Goal: Task Accomplishment & Management: Manage account settings

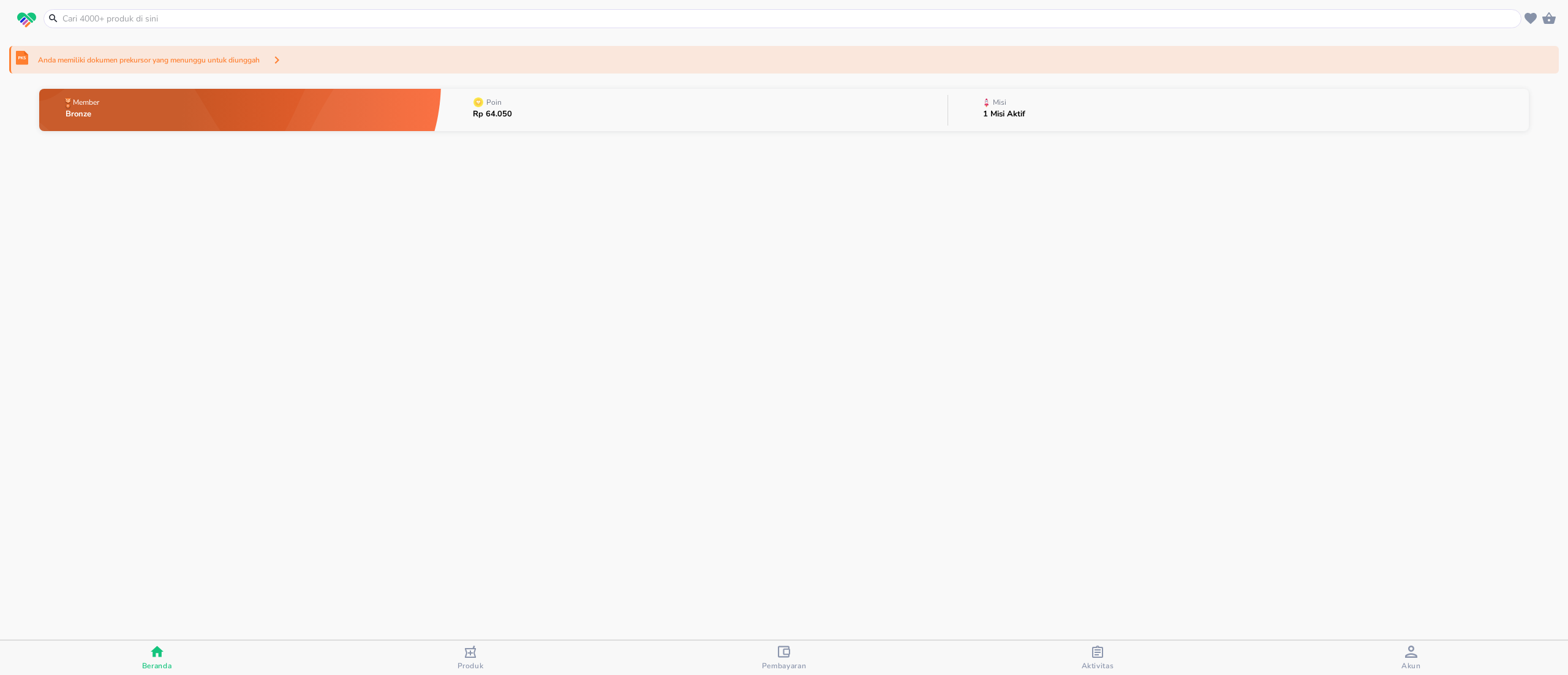
click at [540, 66] on div "Anda memiliki dokumen prekursor yang menunggu untuk diunggah" at bounding box center [784, 60] width 1550 height 28
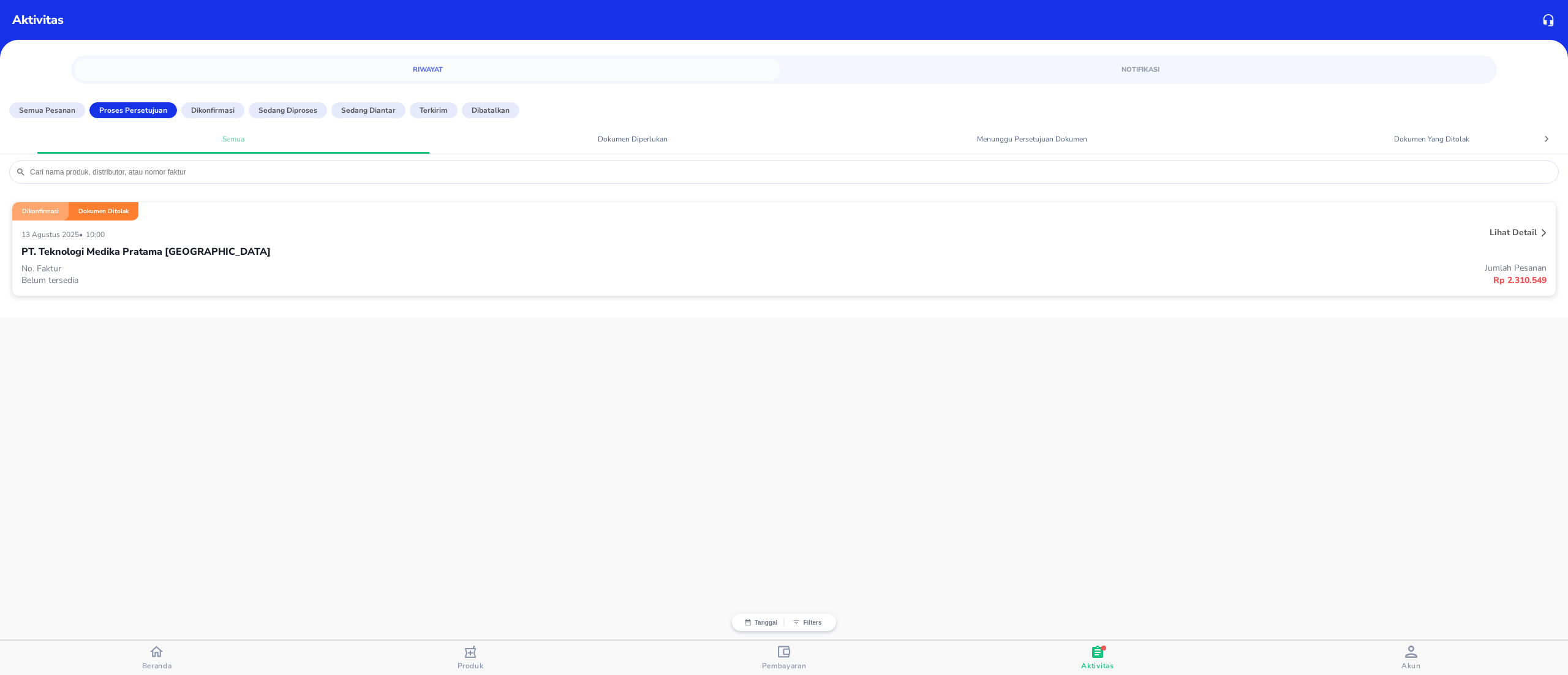
click at [489, 261] on div "PT. Teknologi Medika Pratama [GEOGRAPHIC_DATA]" at bounding box center [784, 252] width 1525 height 21
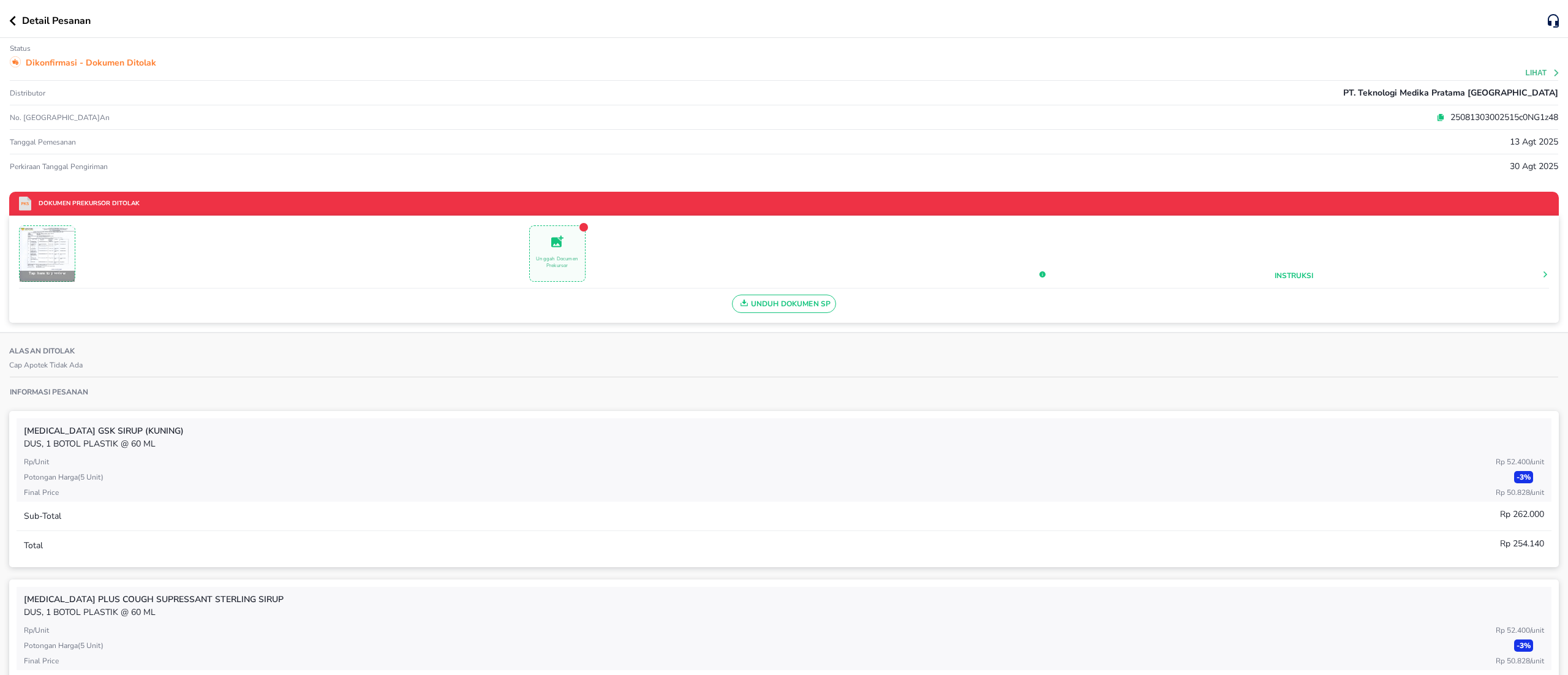
click at [554, 258] on p "Unggah Documen Prekursor" at bounding box center [557, 263] width 55 height 14
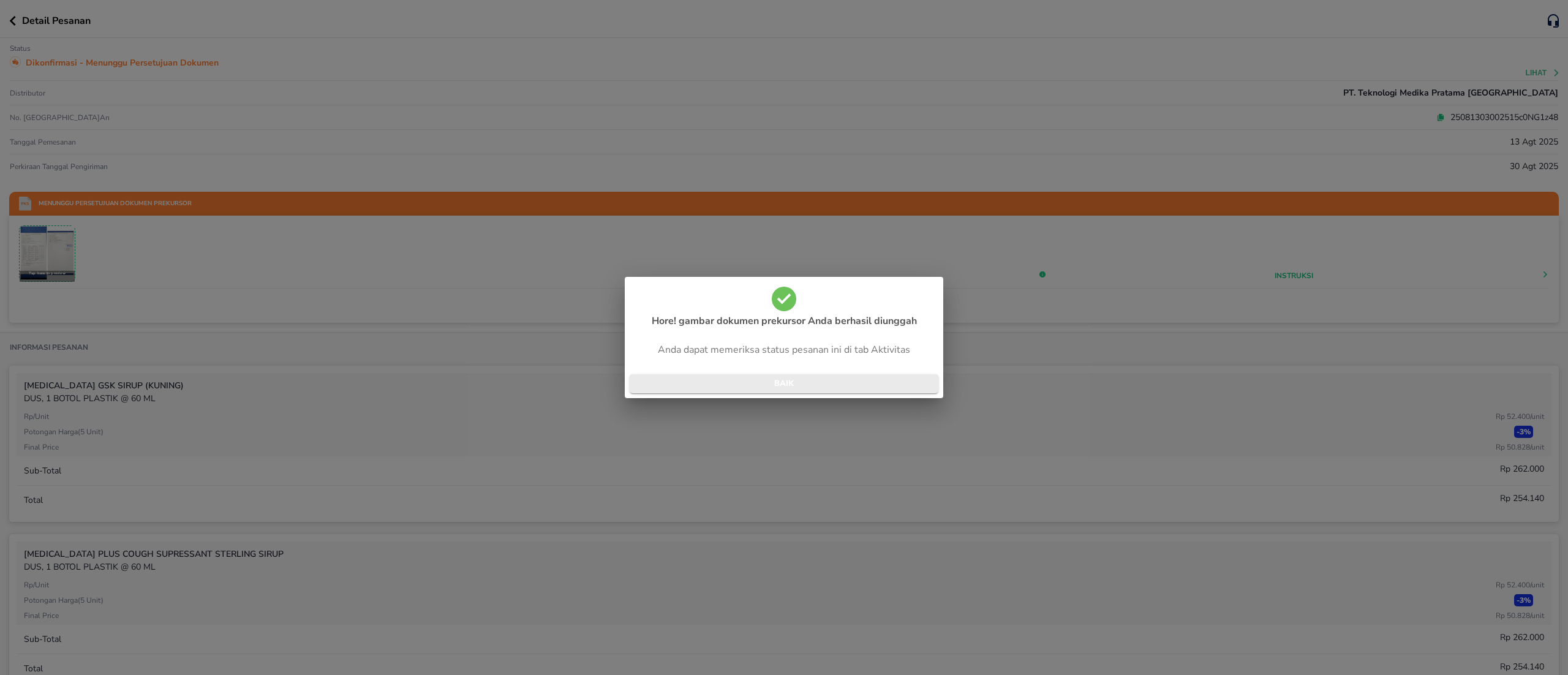
click at [882, 381] on span "BAIK" at bounding box center [784, 384] width 289 height 14
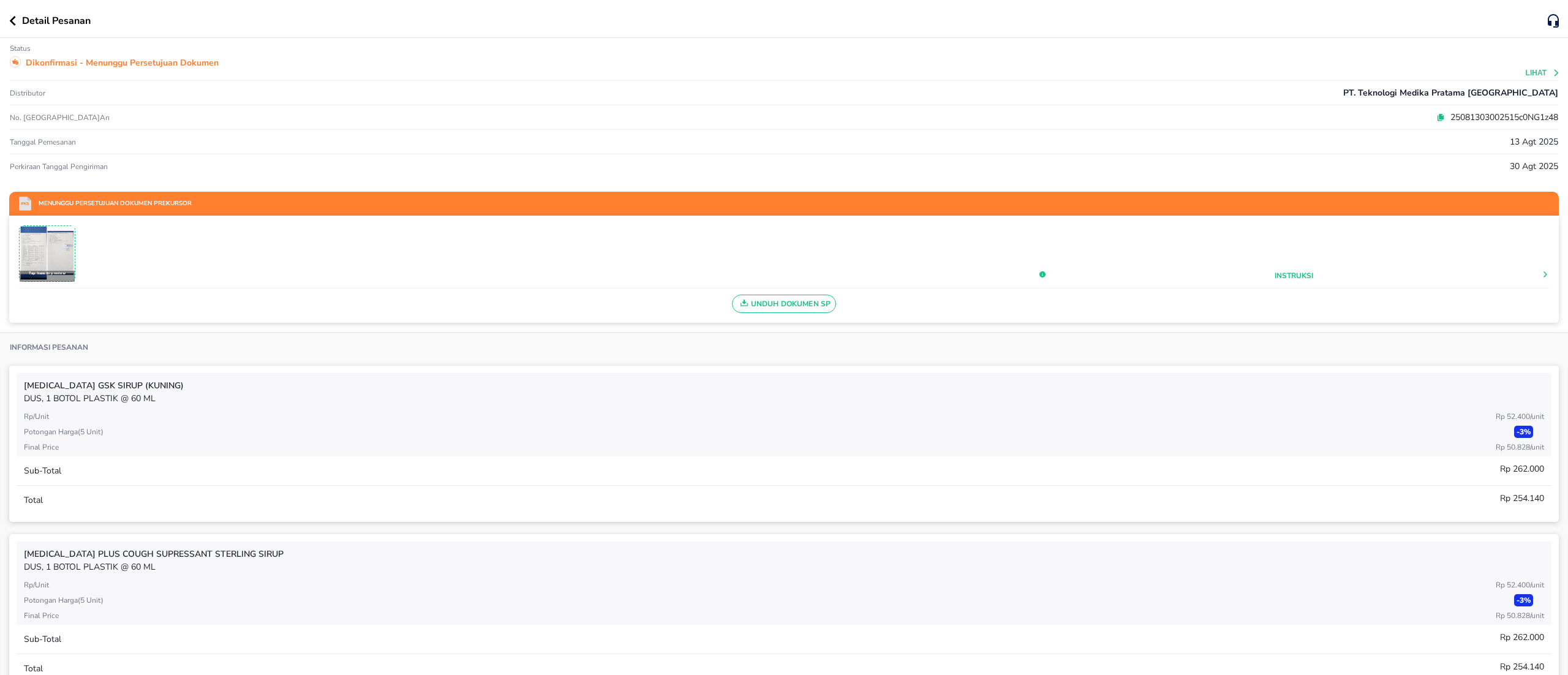
click at [180, 62] on p "Dikonfirmasi - Menunggu Persetujuan Dokumen" at bounding box center [122, 62] width 193 height 13
click at [1526, 68] on button "Lihat" at bounding box center [1543, 73] width 35 height 9
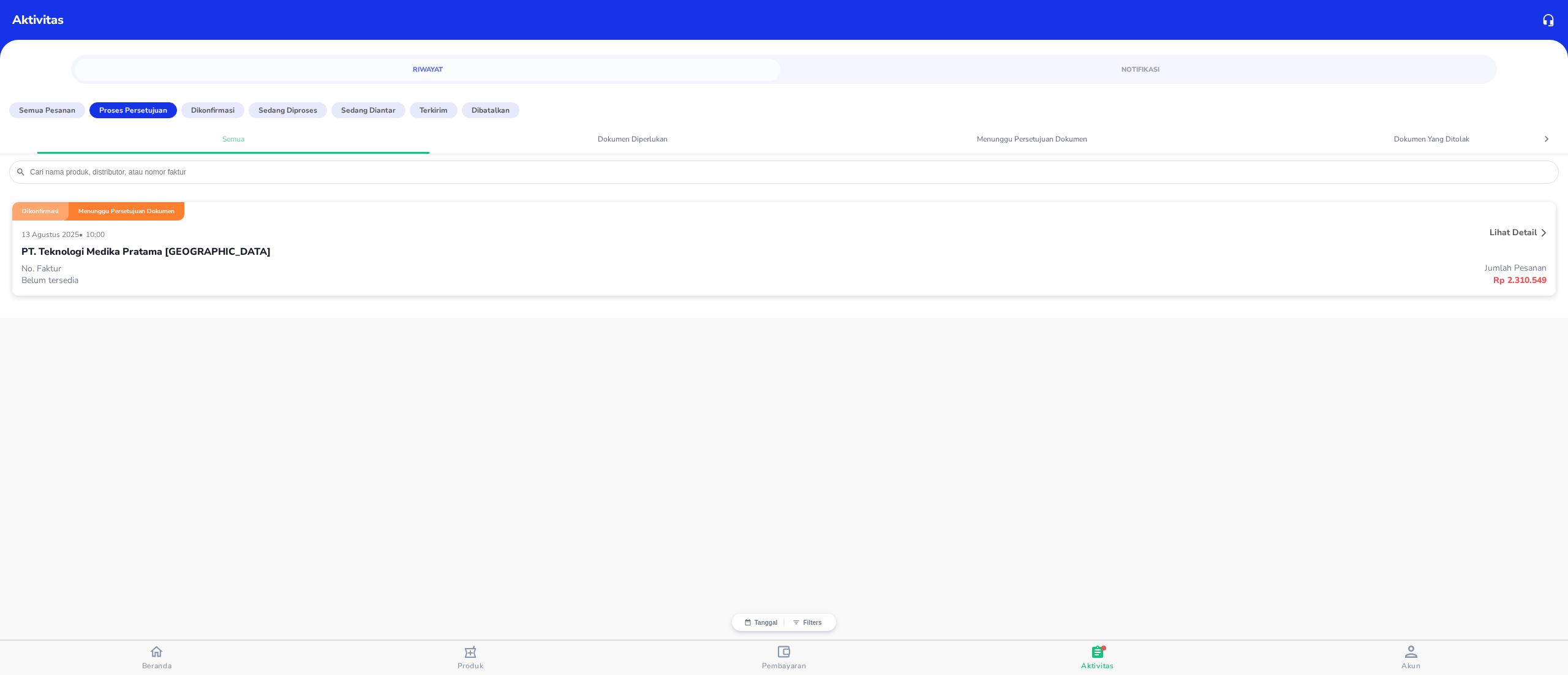
click at [295, 267] on p "No. Faktur" at bounding box center [403, 268] width 762 height 11
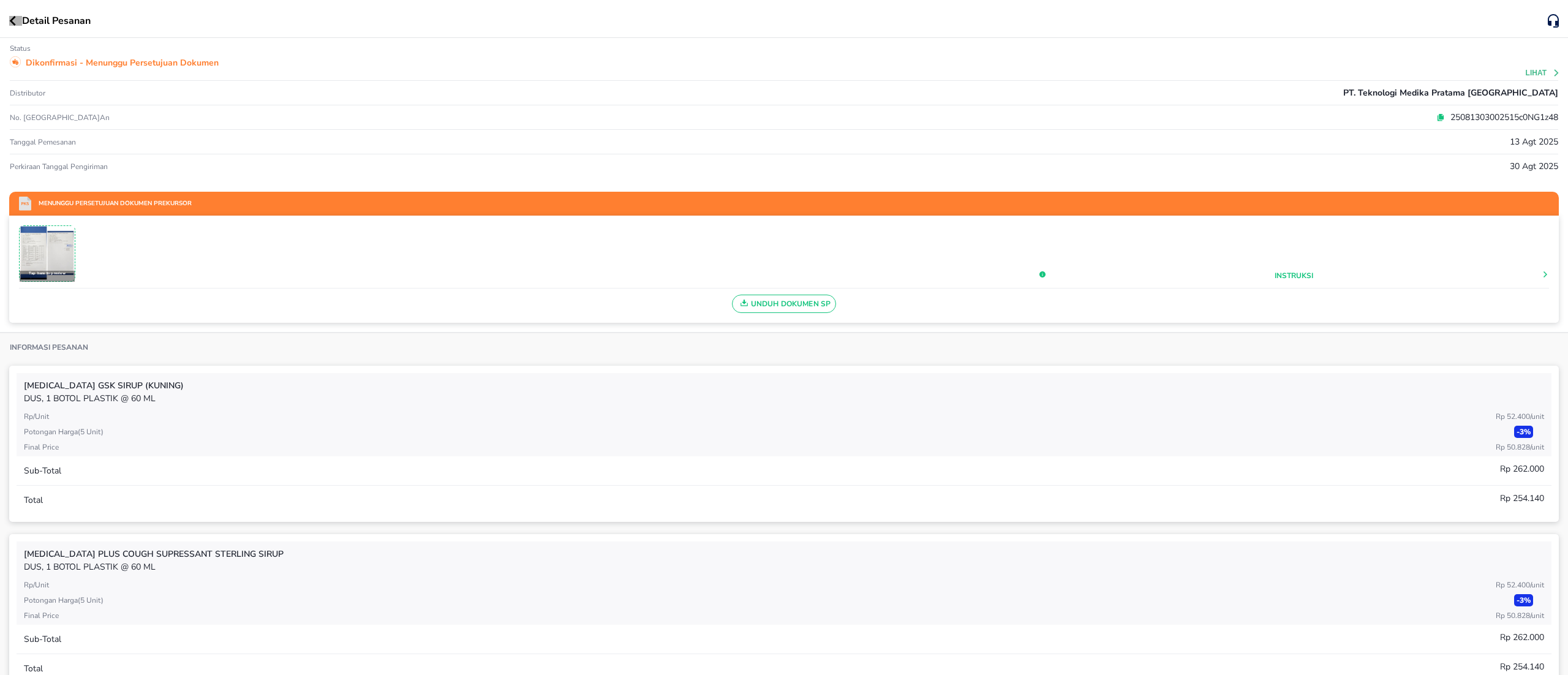
click at [12, 24] on icon "button" at bounding box center [13, 20] width 7 height 10
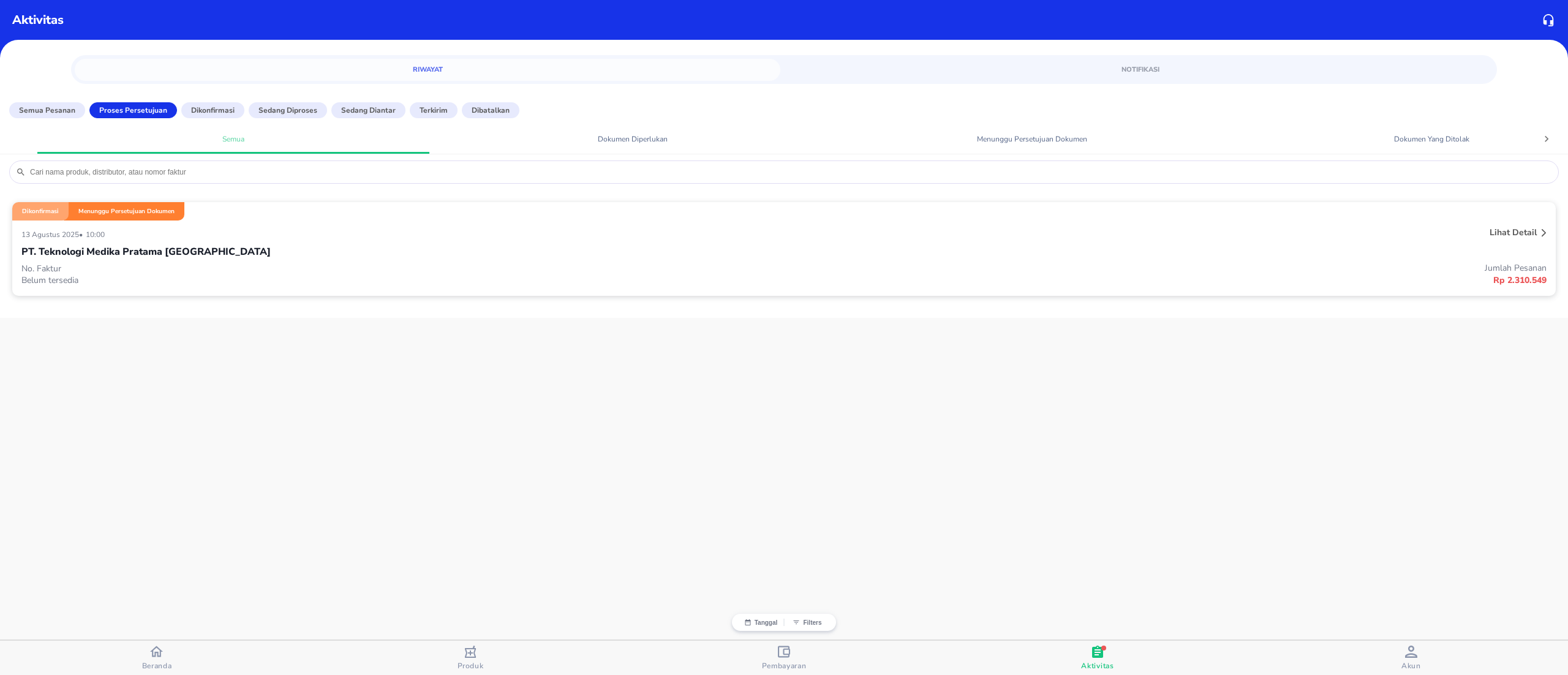
click at [537, 230] on div "13 Agustus 2025 • 10:00" at bounding box center [466, 234] width 889 height 15
click at [329, 255] on div "PT. Teknologi Medika Pratama [GEOGRAPHIC_DATA]" at bounding box center [784, 252] width 1525 height 21
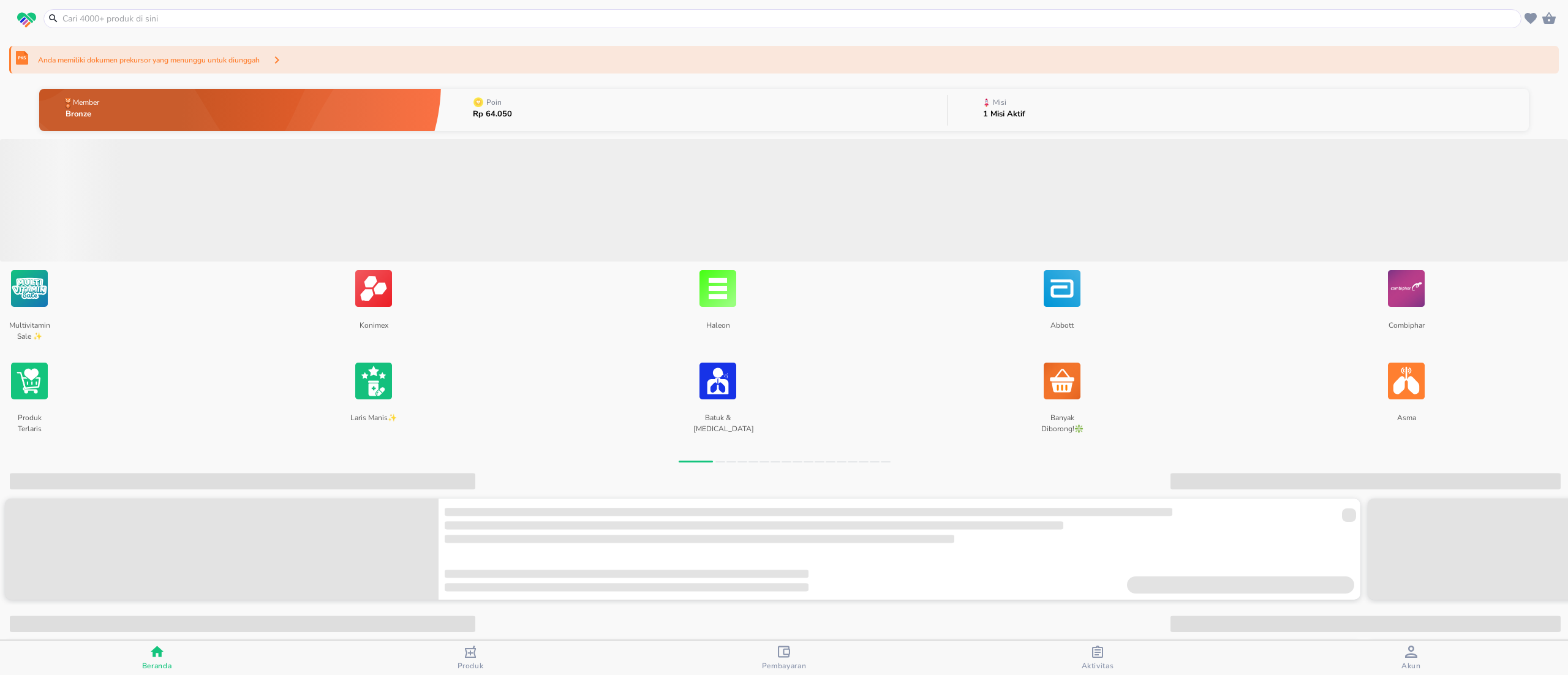
click at [704, 59] on div "Anda memiliki dokumen prekursor yang menunggu untuk diunggah" at bounding box center [784, 60] width 1550 height 28
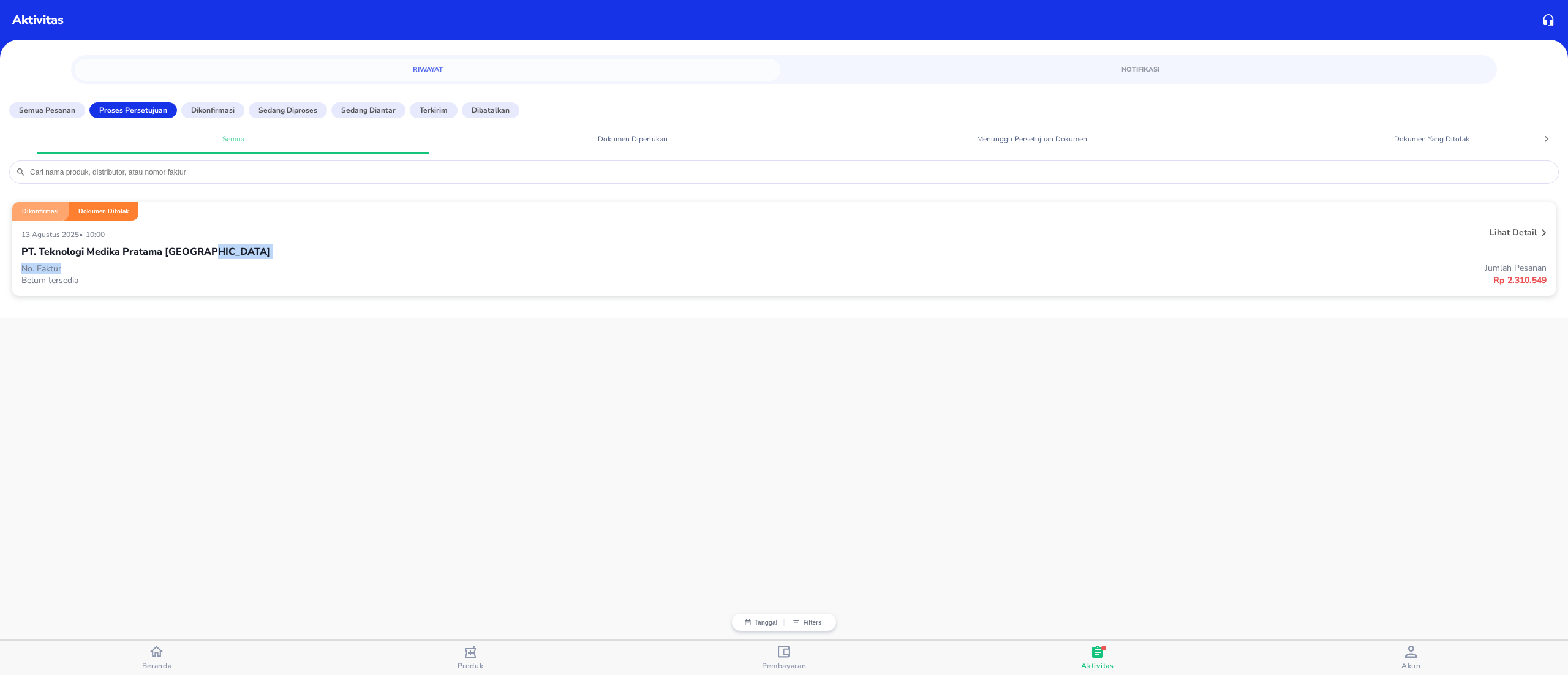
click at [435, 263] on div "[DATE] • 10:00 Lihat detail PT. Teknologi Medika Pratama [GEOGRAPHIC_DATA] No. …" at bounding box center [783, 257] width 1543 height 75
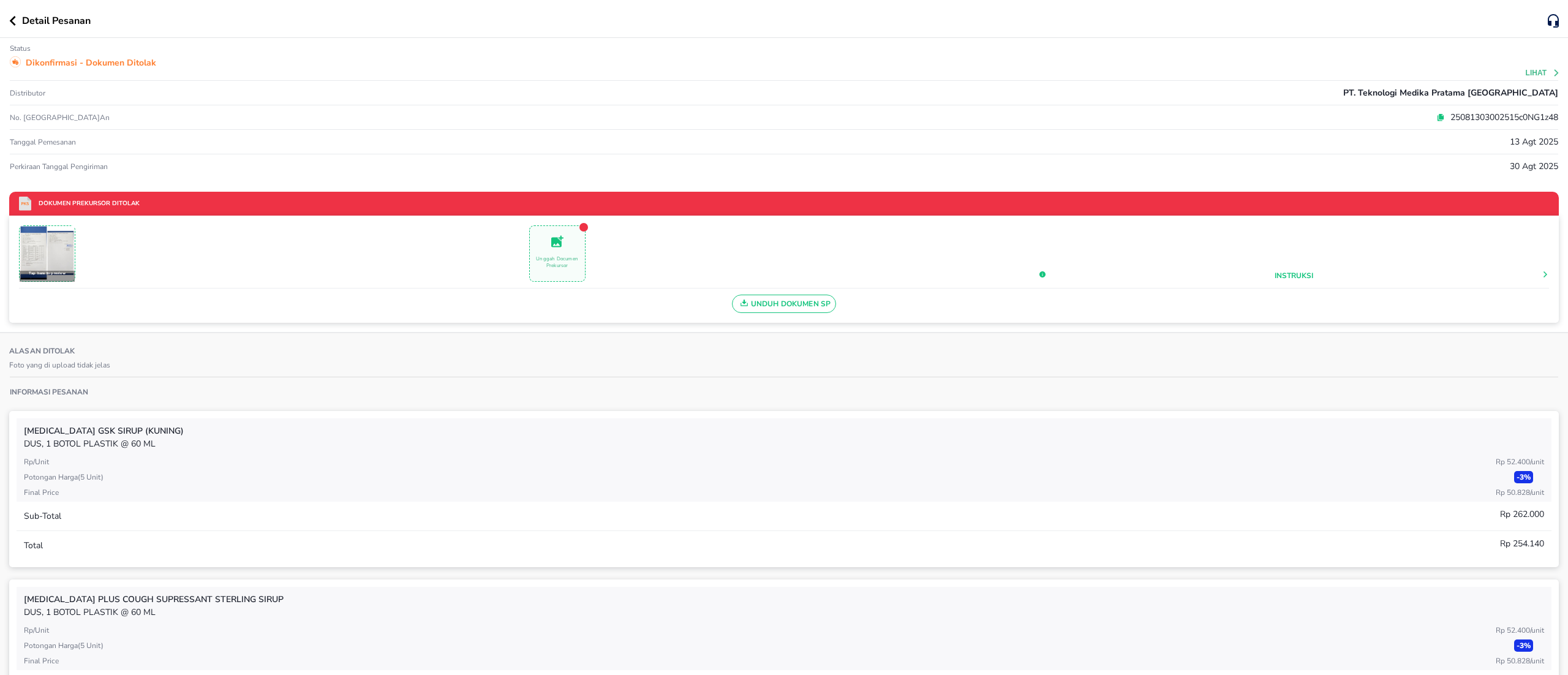
click at [551, 256] on p "Unggah Documen Prekursor" at bounding box center [557, 263] width 55 height 14
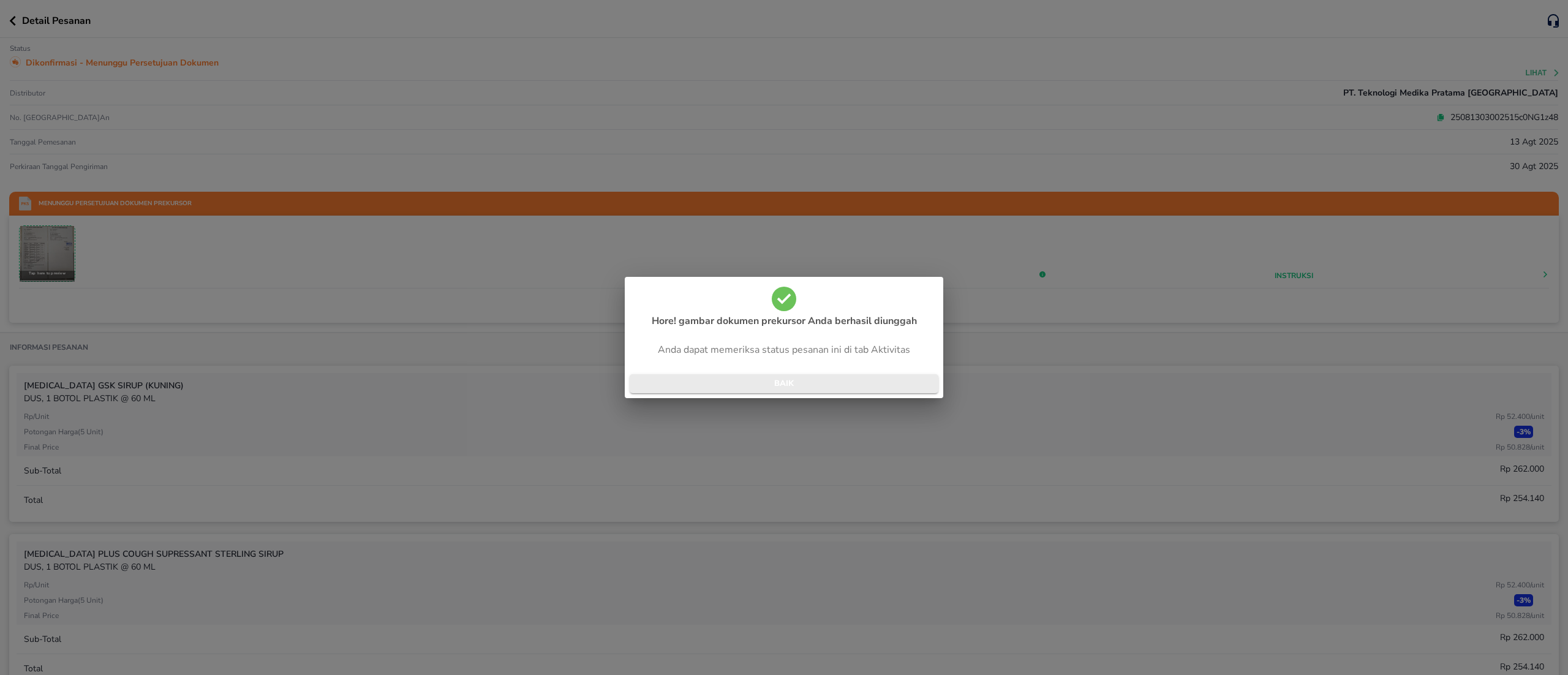
click at [885, 381] on span "BAIK" at bounding box center [784, 384] width 289 height 14
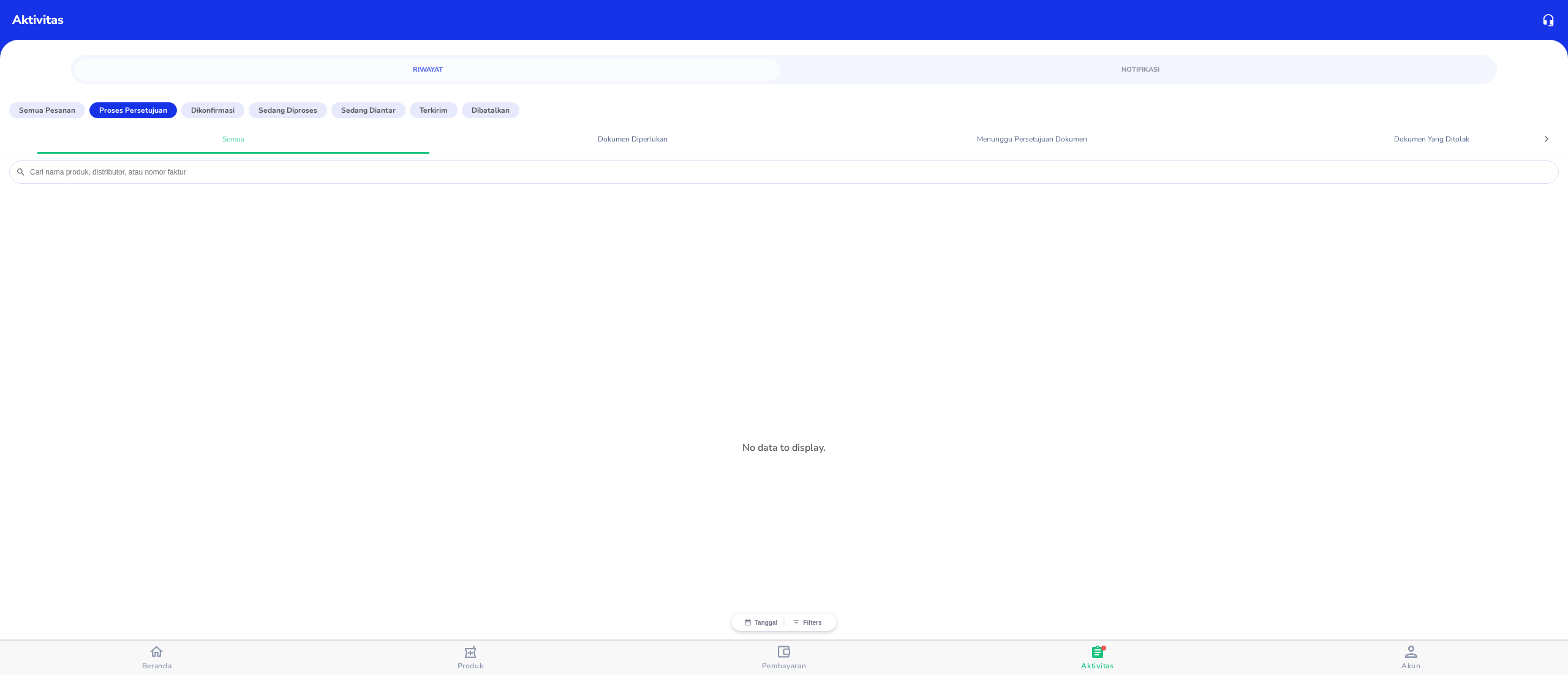
click at [47, 107] on p "Semua Pesanan" at bounding box center [47, 110] width 56 height 11
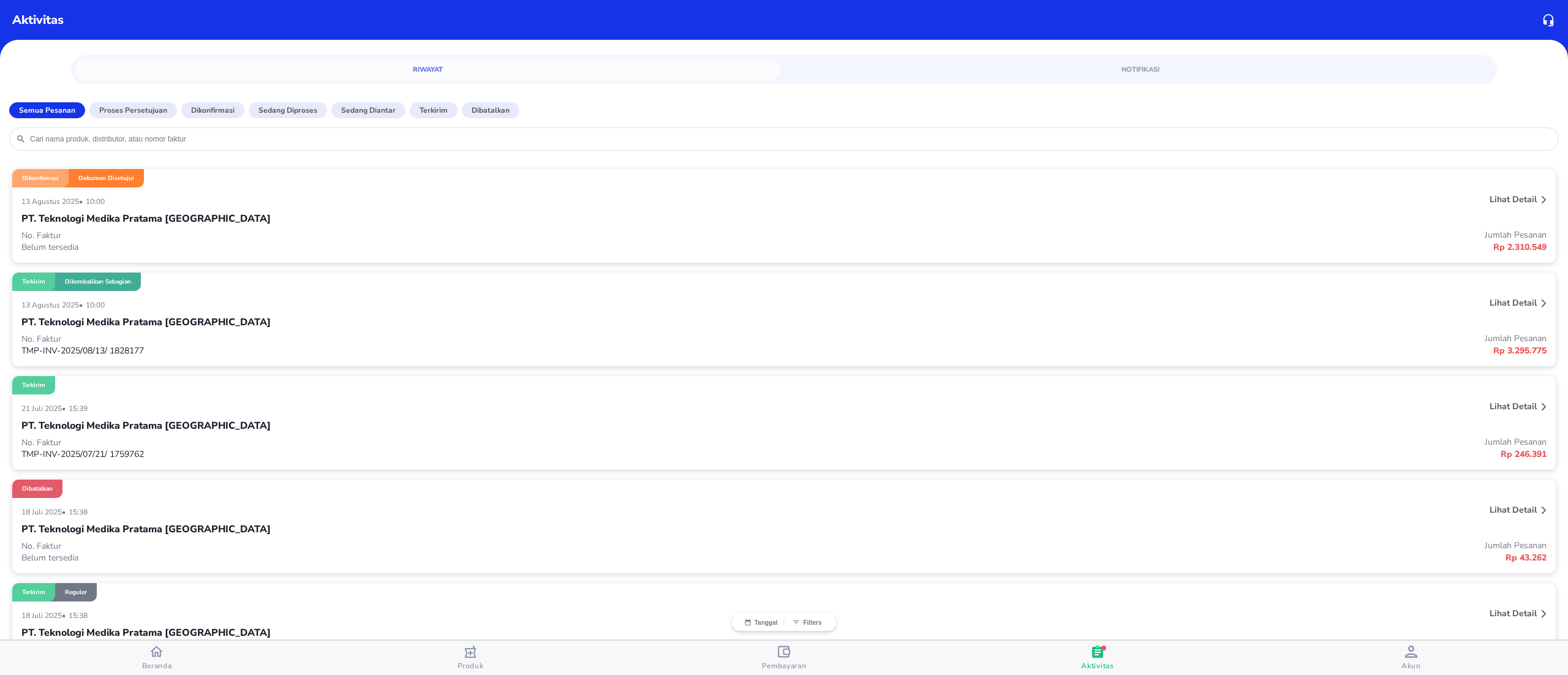
click at [388, 207] on div "[DATE] • 10:00" at bounding box center [466, 200] width 889 height 15
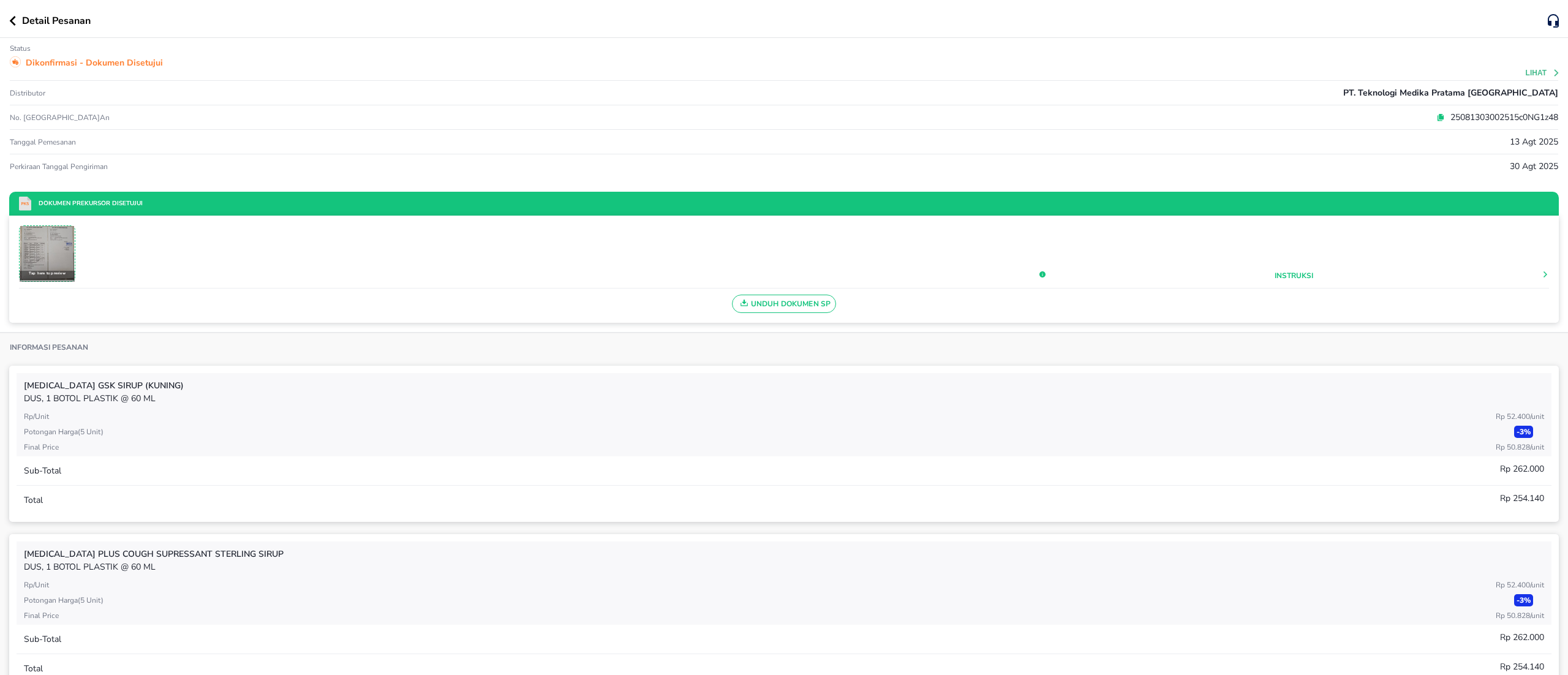
click at [10, 26] on div "Detail Pesanan" at bounding box center [779, 21] width 1539 height 15
click at [6, 22] on div "Detail Pesanan" at bounding box center [784, 19] width 1568 height 38
